Goal: Task Accomplishment & Management: Use online tool/utility

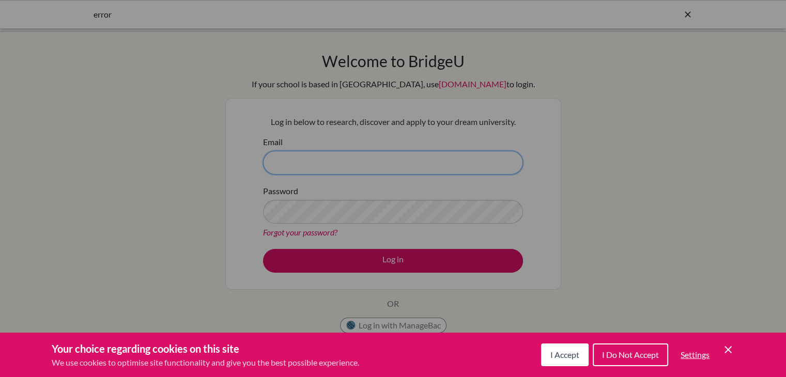
type input "t.flores@sissaipan.net"
click at [558, 355] on span "I Accept" at bounding box center [564, 355] width 29 height 10
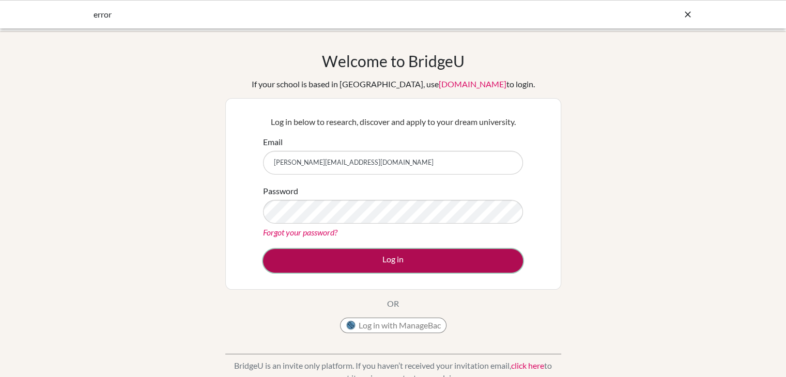
click at [394, 258] on button "Log in" at bounding box center [393, 261] width 260 height 24
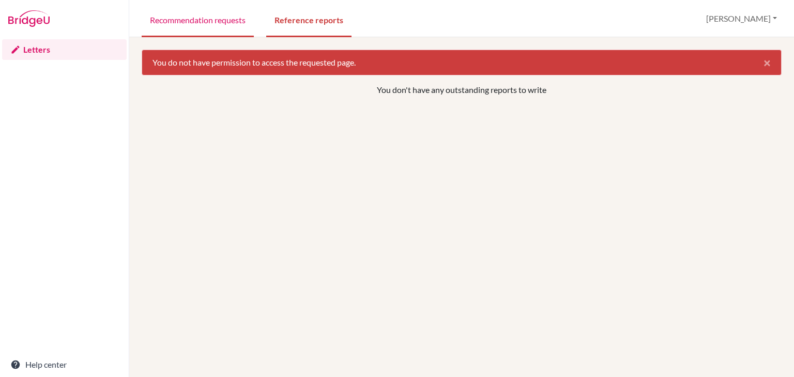
click at [203, 20] on link "Recommendation requests" at bounding box center [198, 20] width 112 height 36
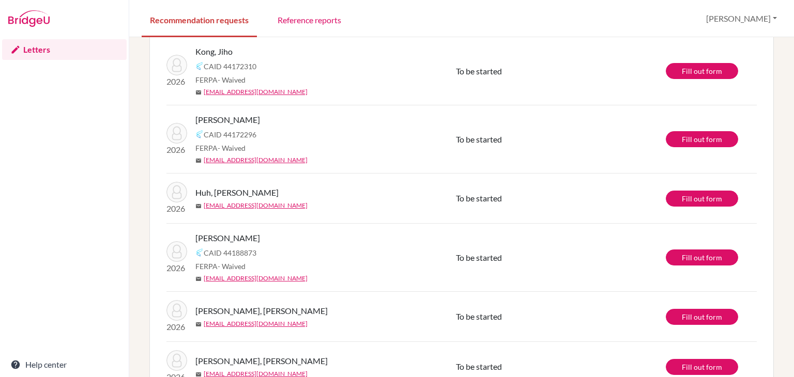
scroll to position [130, 0]
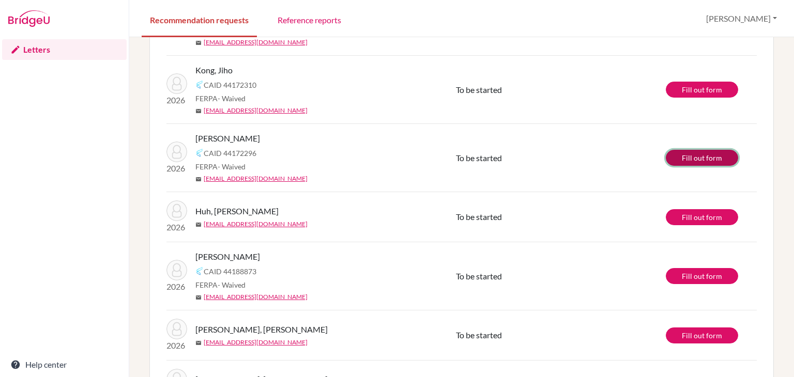
click at [675, 158] on link "Fill out form" at bounding box center [702, 158] width 72 height 16
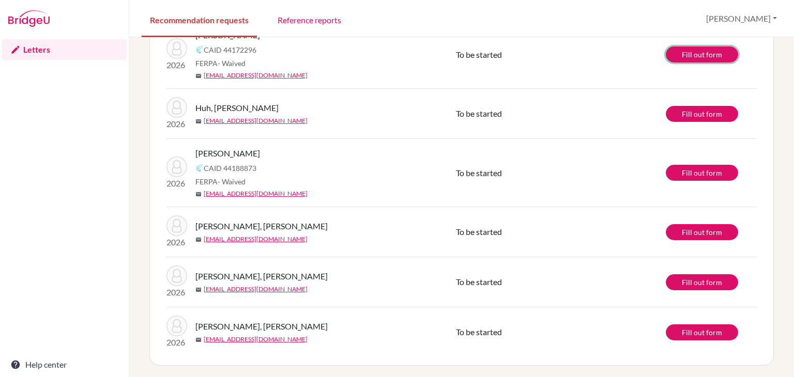
scroll to position [0, 0]
